Goal: Book appointment/travel/reservation

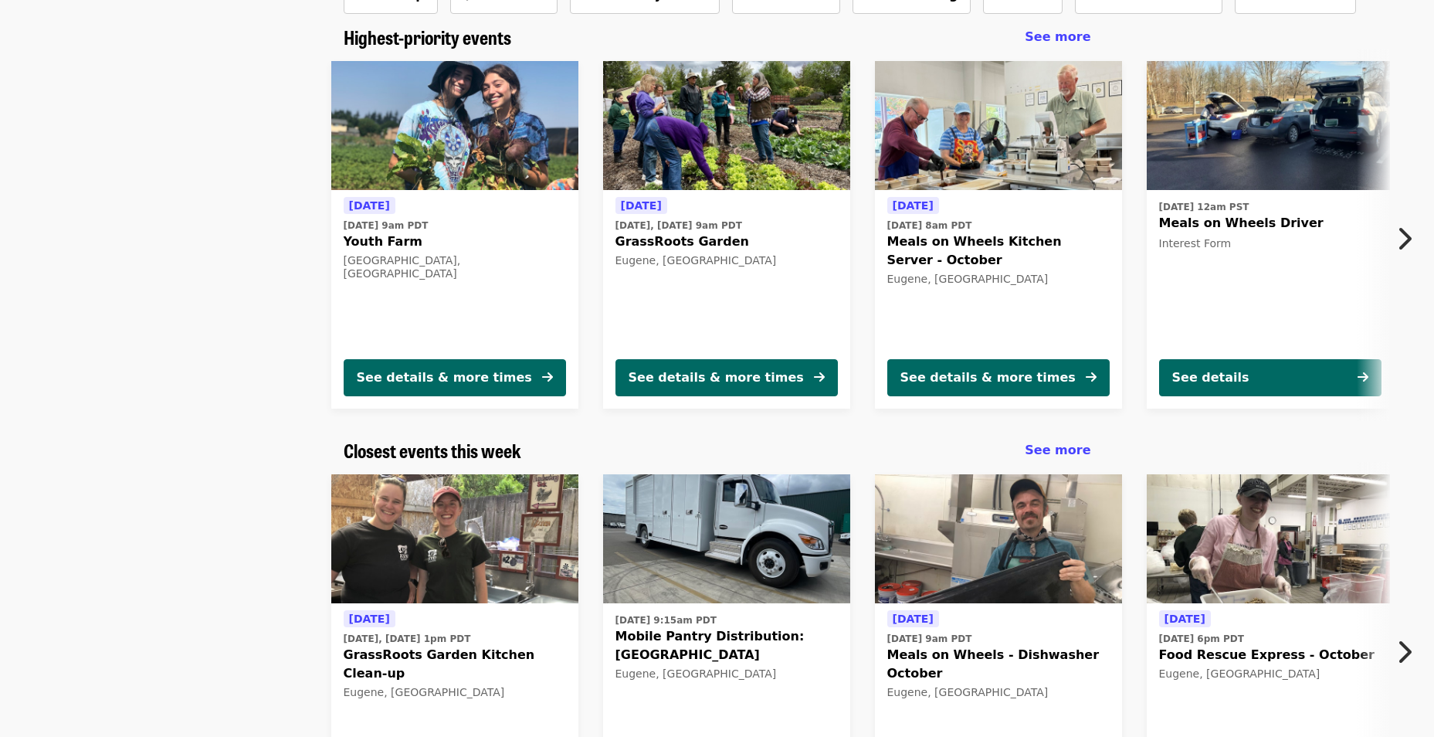
scroll to position [154, 0]
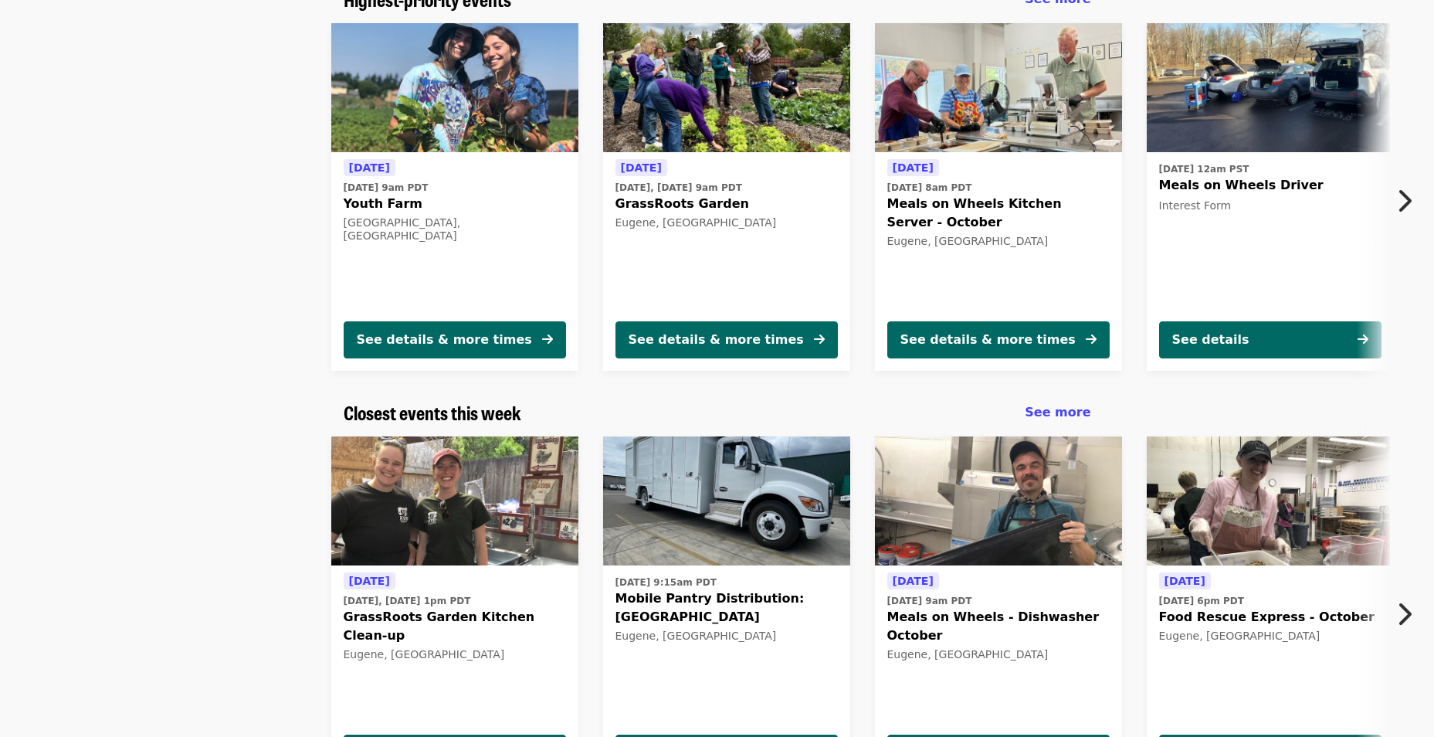
click at [1407, 608] on icon "chevron-right icon" at bounding box center [1404, 613] width 15 height 29
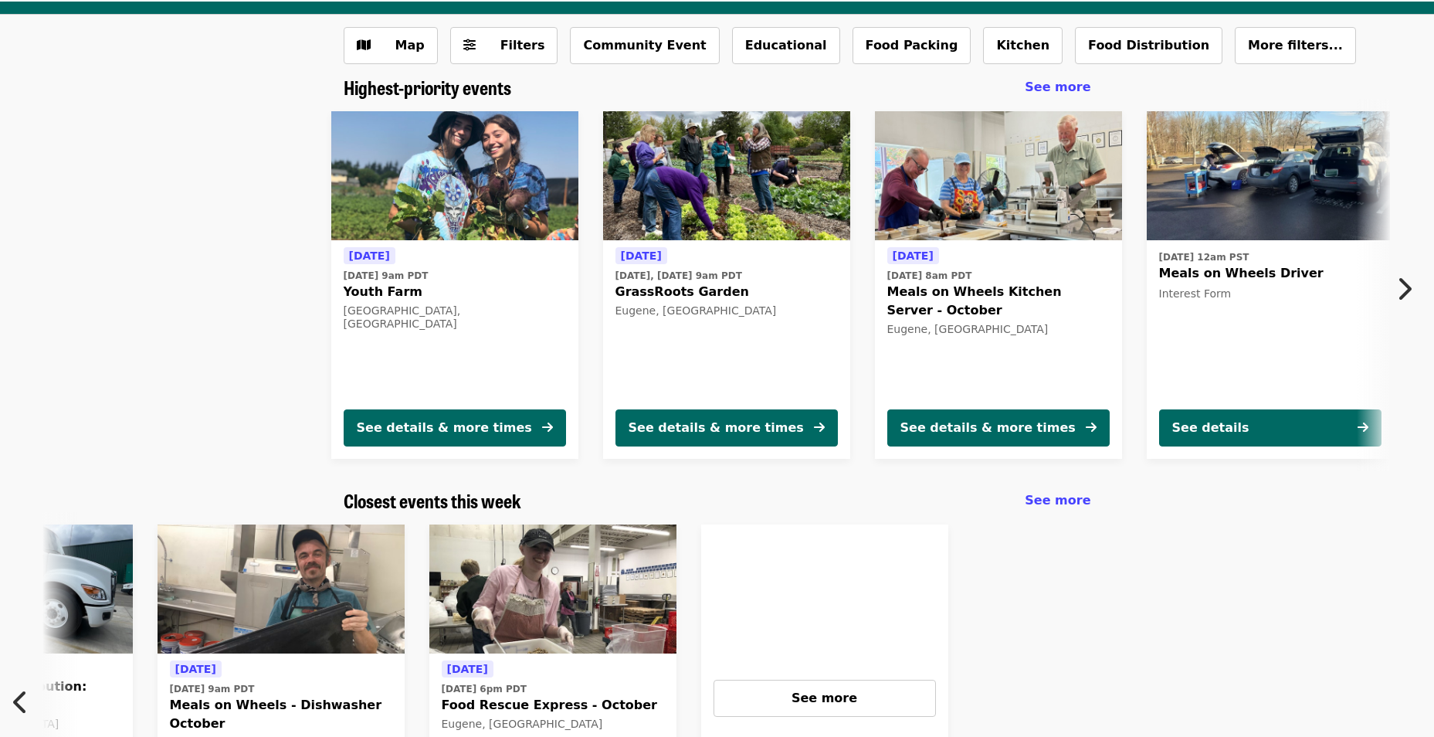
scroll to position [0, 0]
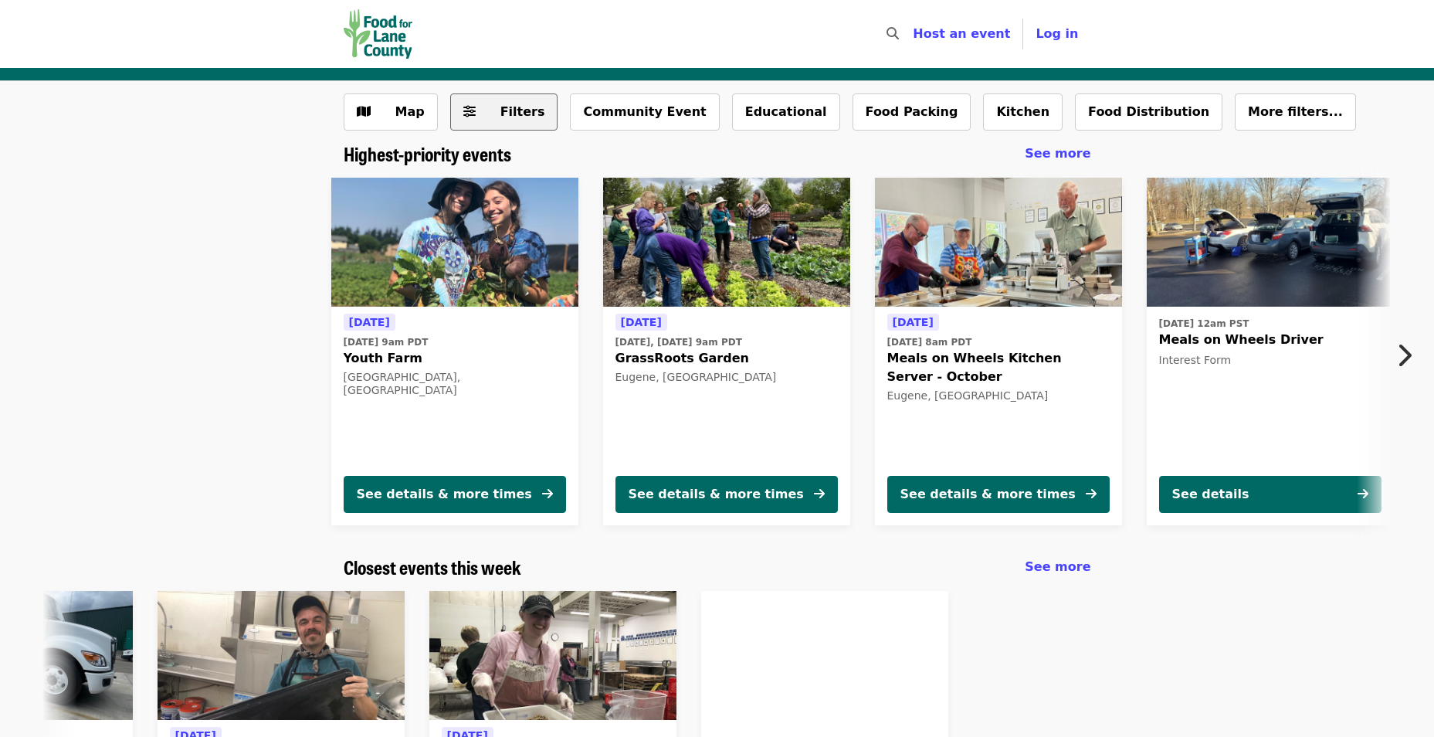
click at [487, 100] on button "Filters" at bounding box center [504, 111] width 108 height 37
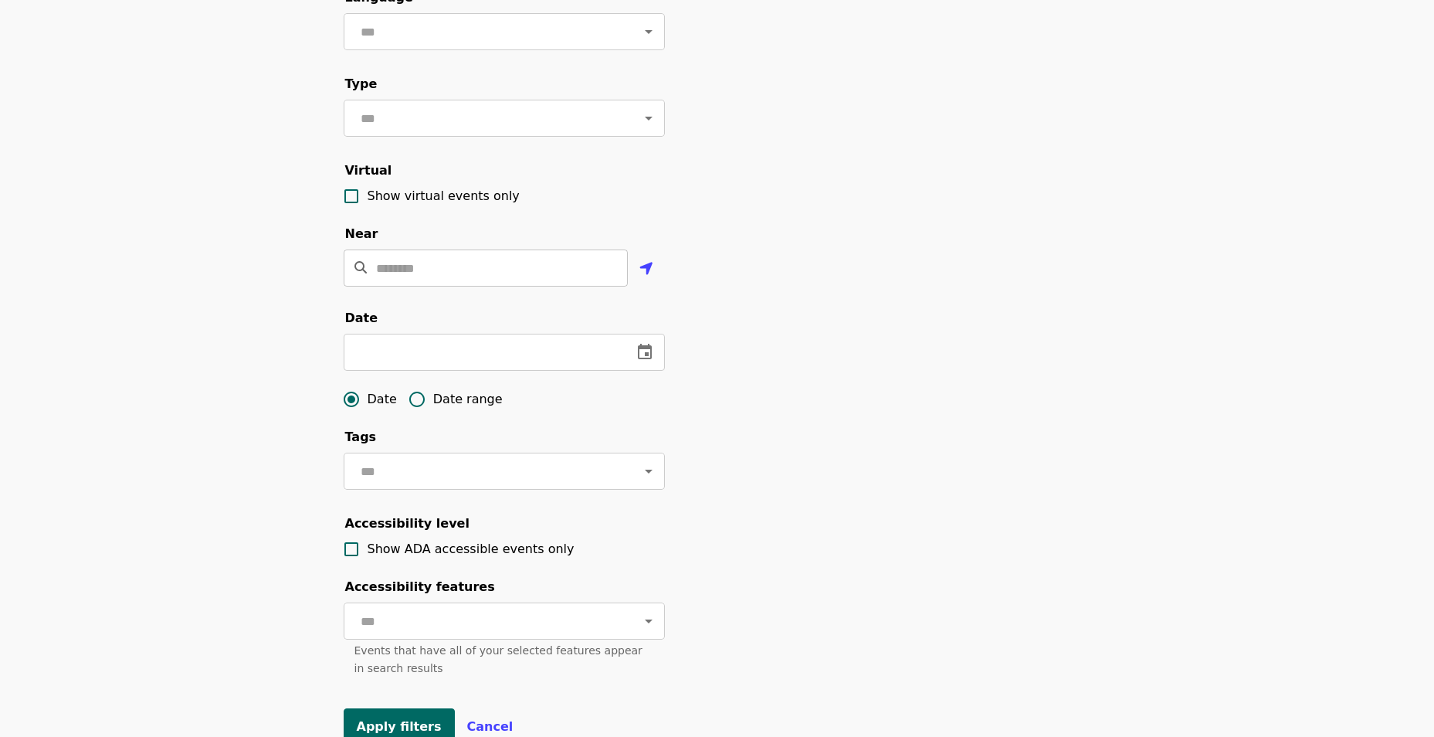
scroll to position [232, 0]
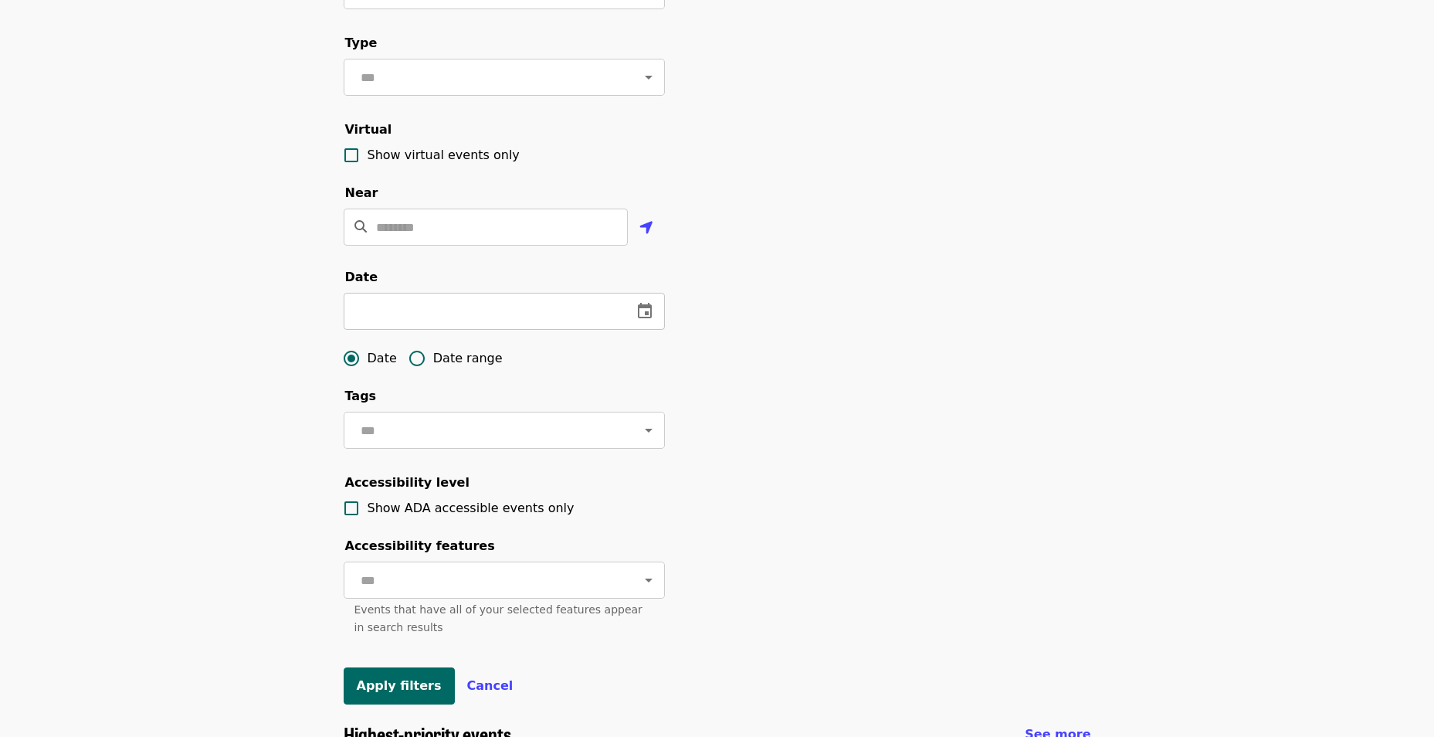
click at [645, 318] on icon "change date" at bounding box center [645, 310] width 14 height 15
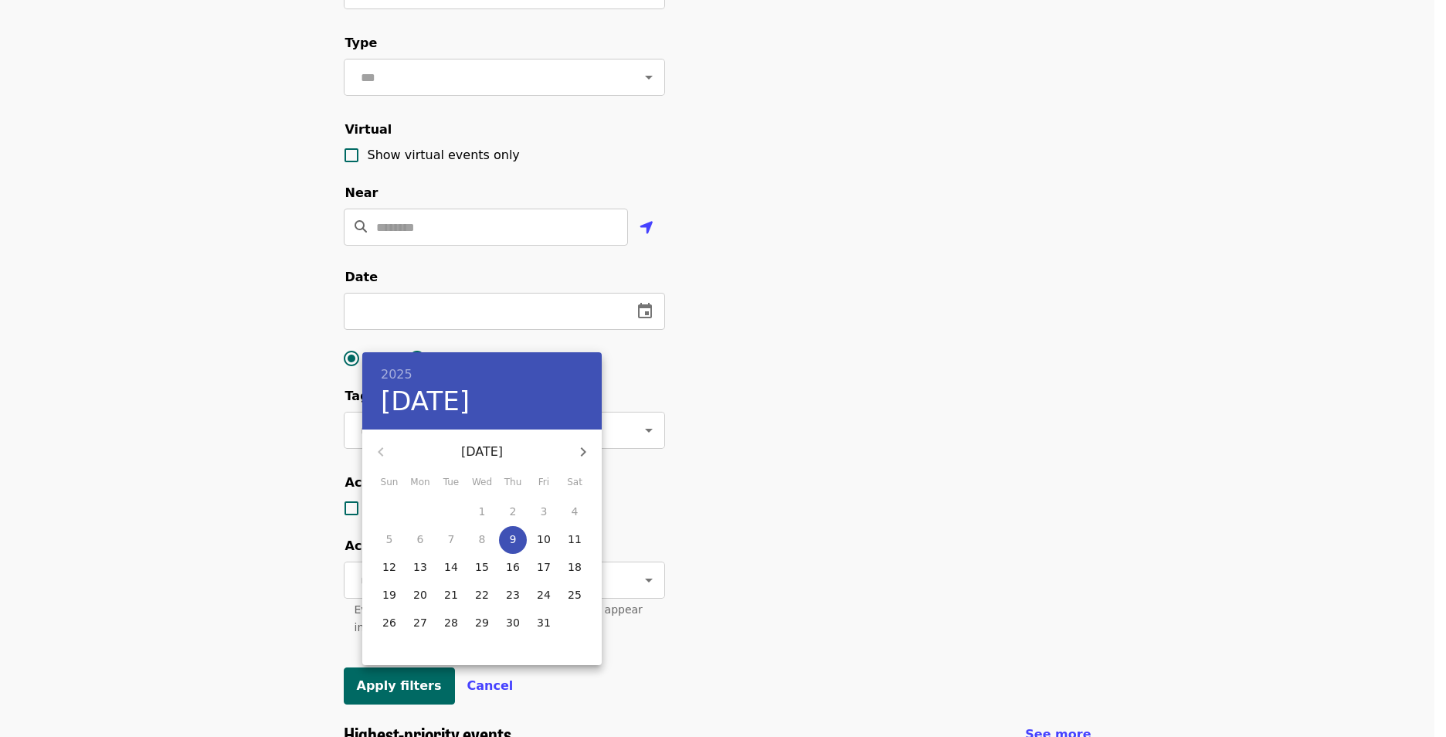
click at [589, 446] on icon "button" at bounding box center [583, 452] width 19 height 19
click at [589, 448] on icon "button" at bounding box center [583, 452] width 19 height 19
click at [590, 453] on icon "button" at bounding box center [583, 452] width 19 height 19
click at [590, 457] on icon "button" at bounding box center [583, 452] width 19 height 19
click at [372, 451] on icon "button" at bounding box center [381, 452] width 19 height 19
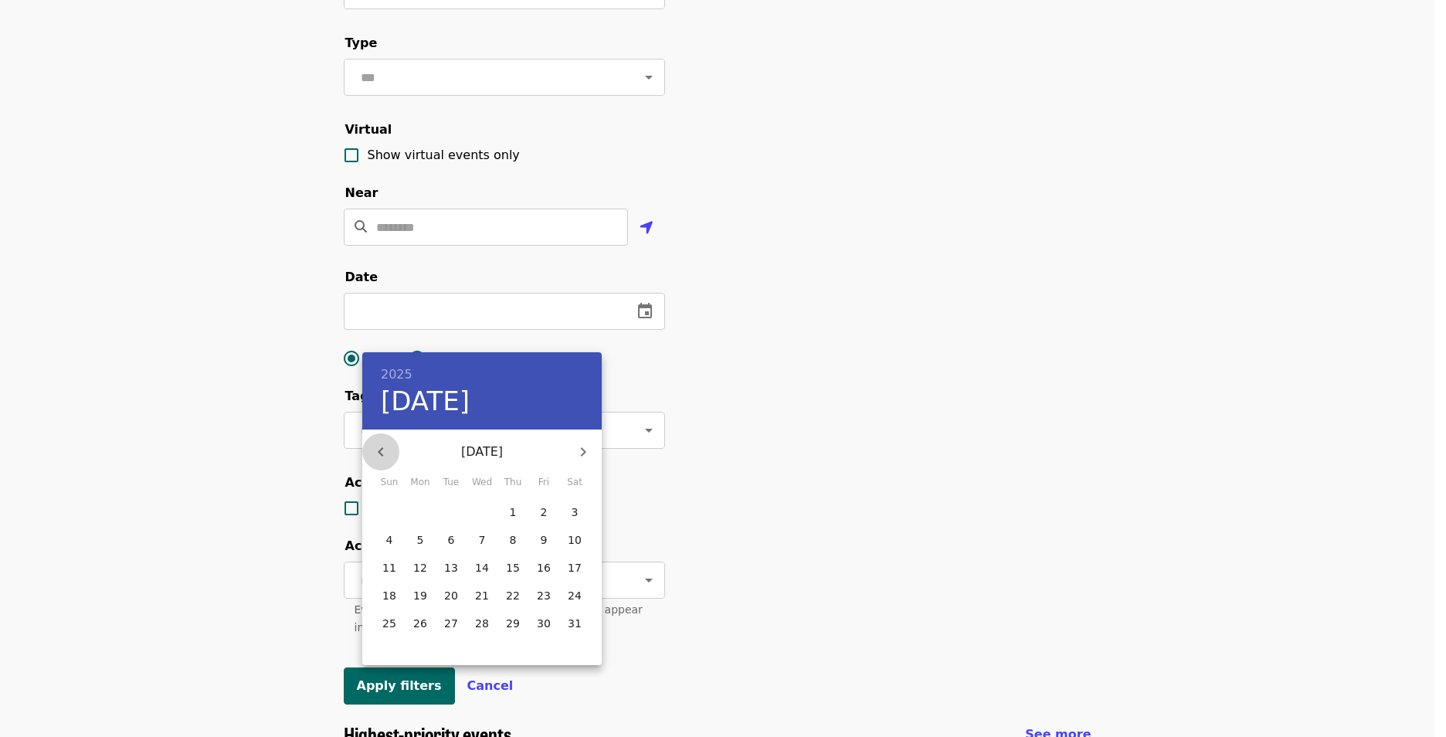
click at [372, 451] on icon "button" at bounding box center [381, 452] width 19 height 19
click at [422, 542] on p "3" at bounding box center [420, 538] width 7 height 15
type input "**********"
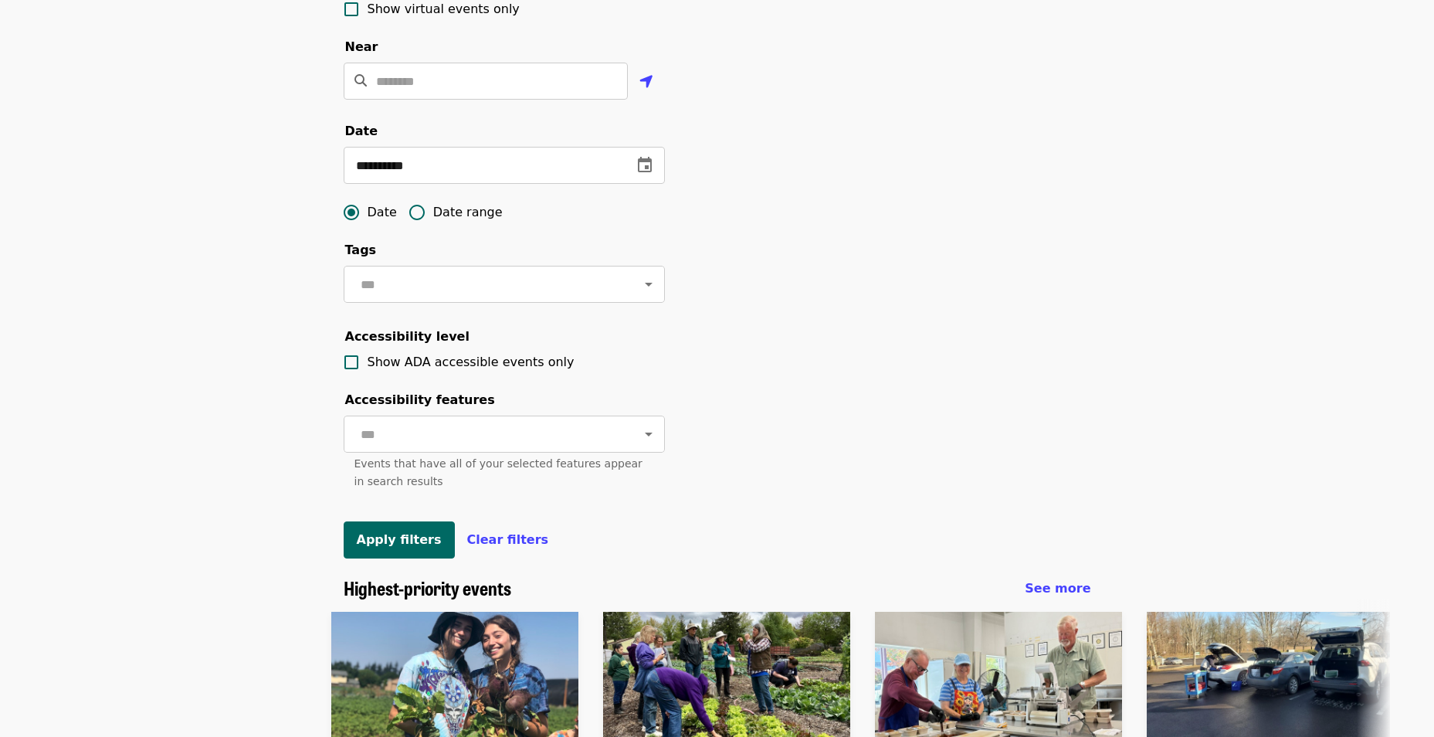
scroll to position [386, 0]
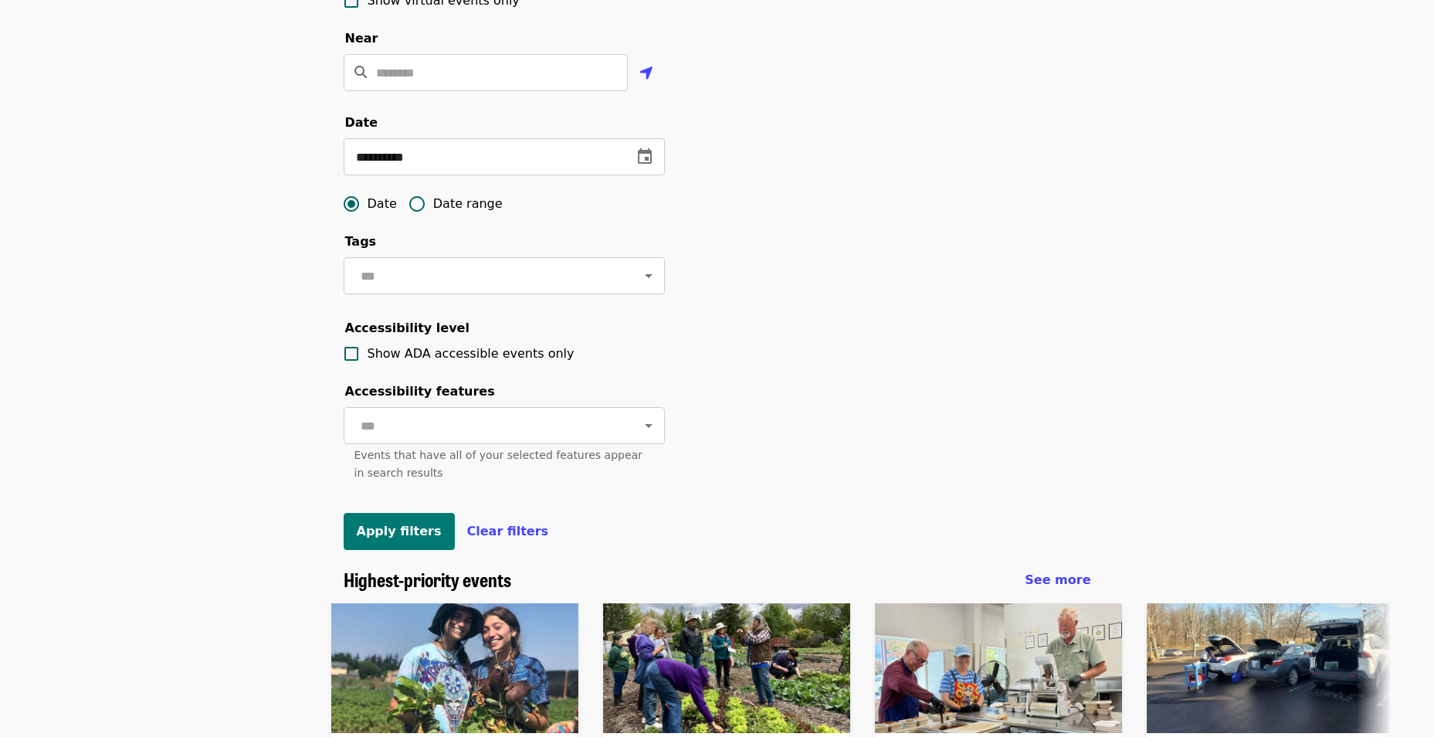
click at [391, 538] on span "Apply filters" at bounding box center [399, 531] width 85 height 15
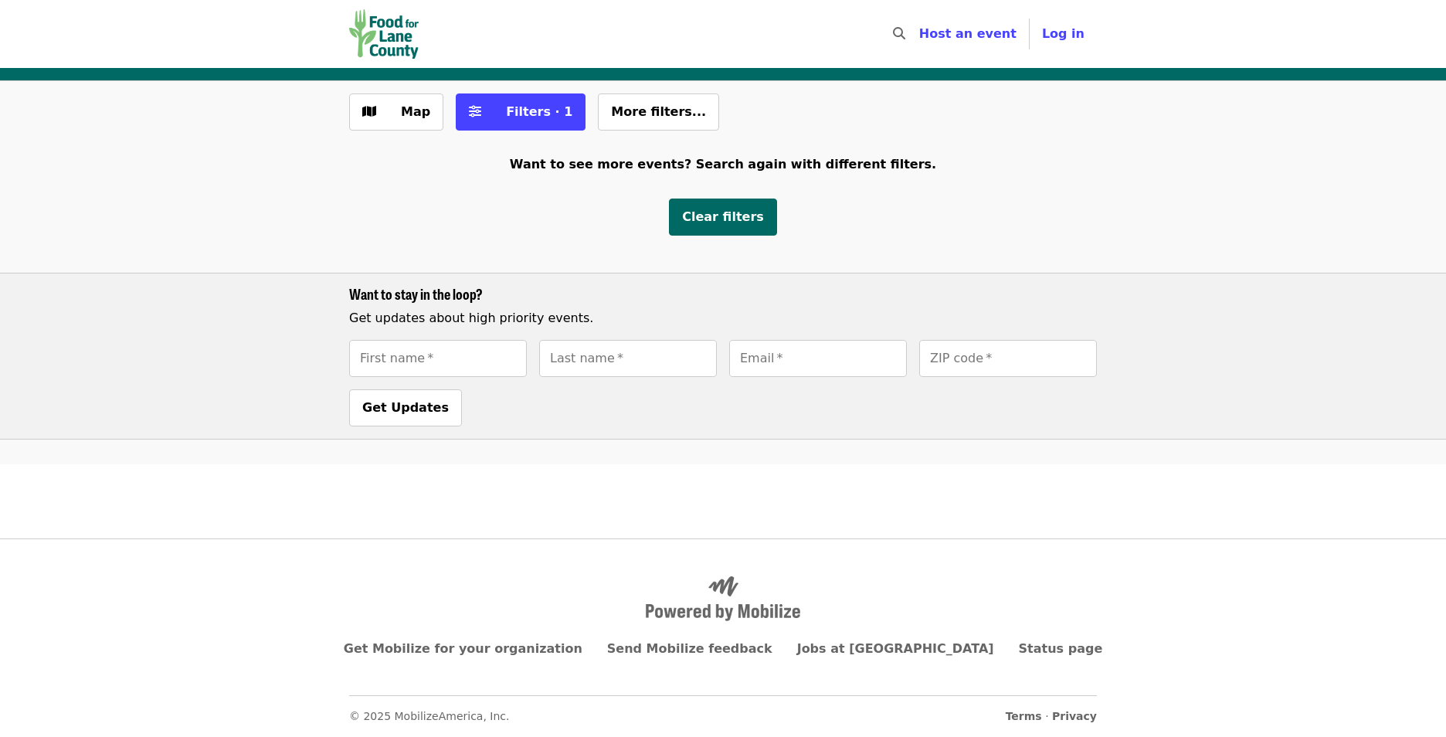
click at [1222, 589] on footer "Get Mobilize for your organization Send Mobilize feedback Jobs at [GEOGRAPHIC_D…" at bounding box center [723, 637] width 1446 height 199
